Goal: Information Seeking & Learning: Find specific fact

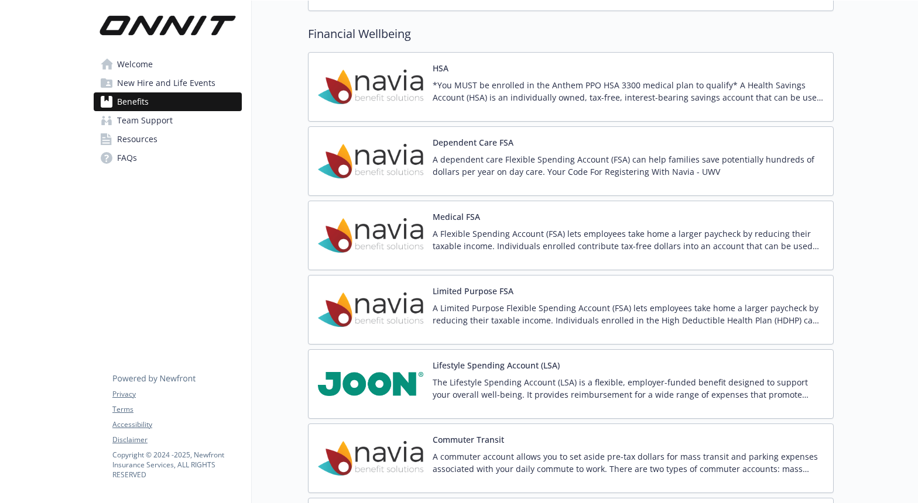
scroll to position [1270, 0]
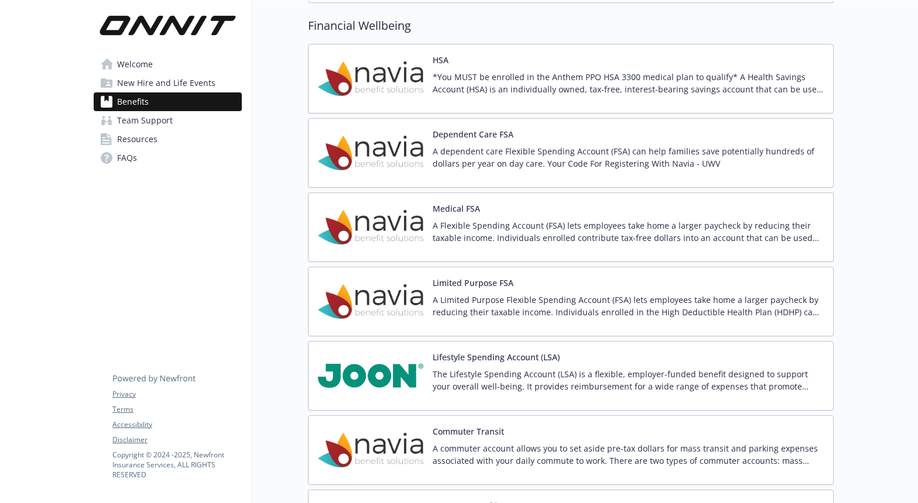
click at [399, 148] on img at bounding box center [370, 153] width 105 height 50
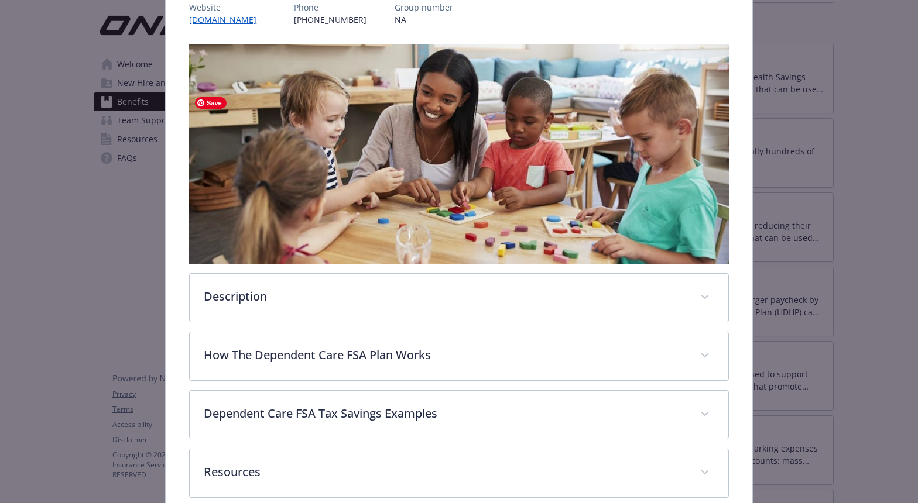
scroll to position [224, 0]
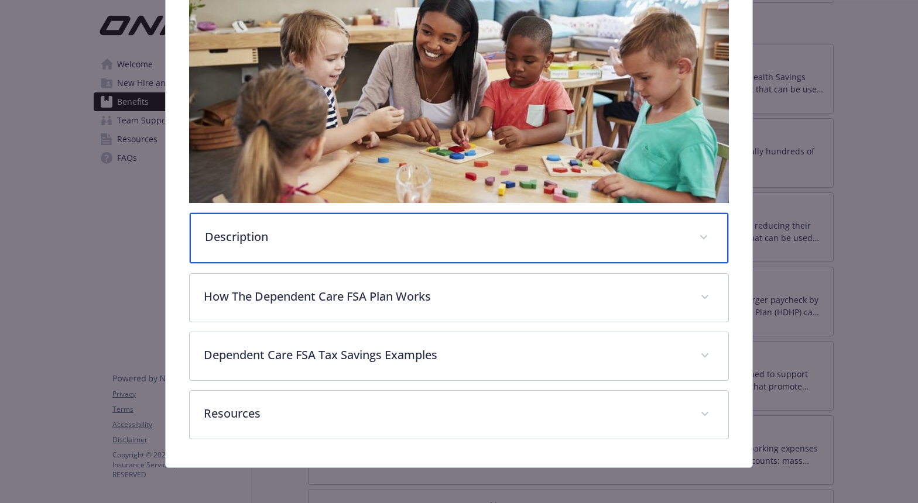
click at [393, 254] on div "Description" at bounding box center [459, 238] width 538 height 50
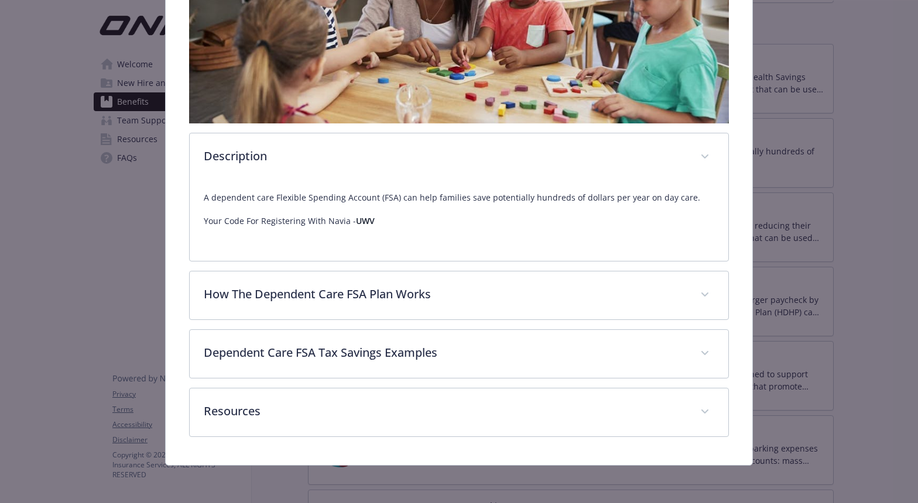
scroll to position [304, 0]
drag, startPoint x: 377, startPoint y: 221, endPoint x: 354, endPoint y: 220, distance: 23.4
click at [354, 220] on p "Your Code For Registering With Navia - UWV" at bounding box center [459, 221] width 510 height 14
copy strong "UWV"
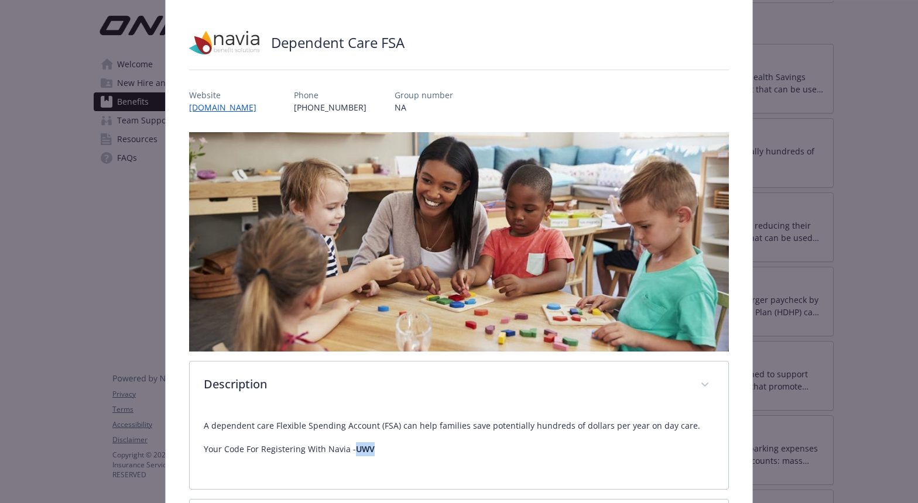
scroll to position [0, 0]
